Goal: Find specific page/section: Find specific page/section

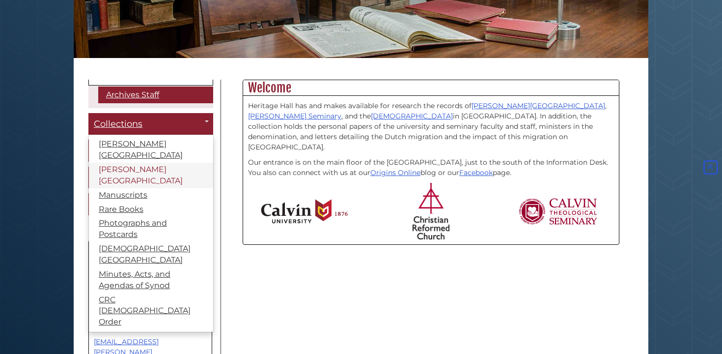
scroll to position [194, 0]
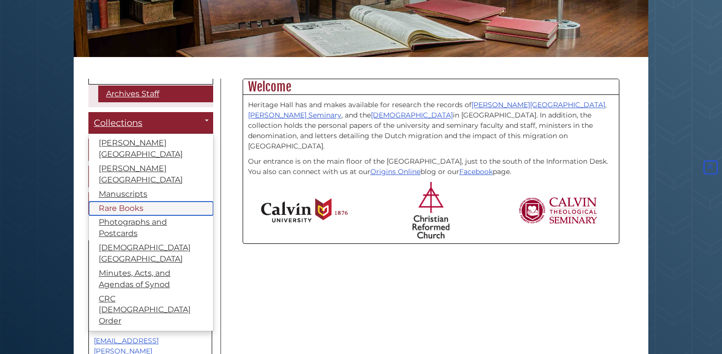
click at [127, 201] on link "Rare Books" at bounding box center [151, 208] width 124 height 14
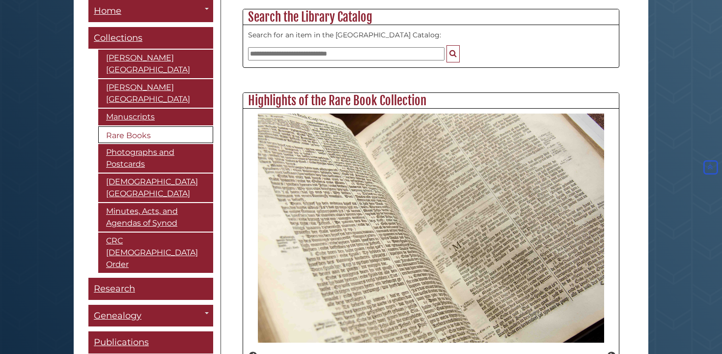
scroll to position [467, 0]
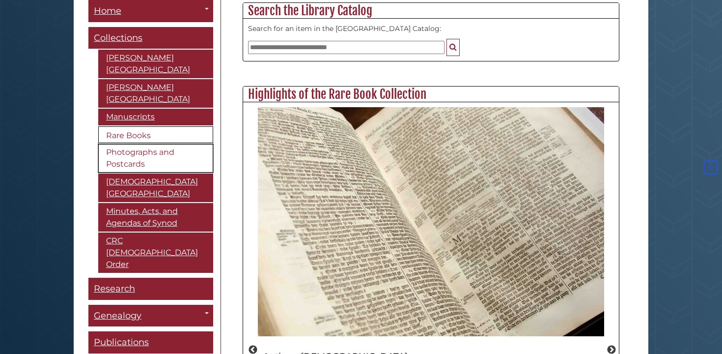
click at [124, 144] on link "Photographs and Postcards" at bounding box center [155, 158] width 115 height 29
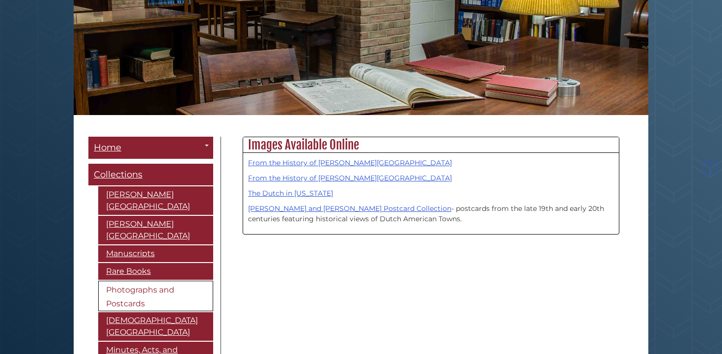
scroll to position [137, 0]
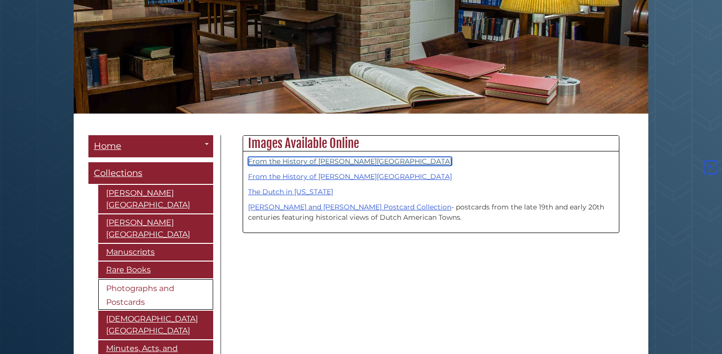
click at [301, 161] on link "From the History of [PERSON_NAME][GEOGRAPHIC_DATA]" at bounding box center [350, 161] width 204 height 9
